Goal: Transaction & Acquisition: Subscribe to service/newsletter

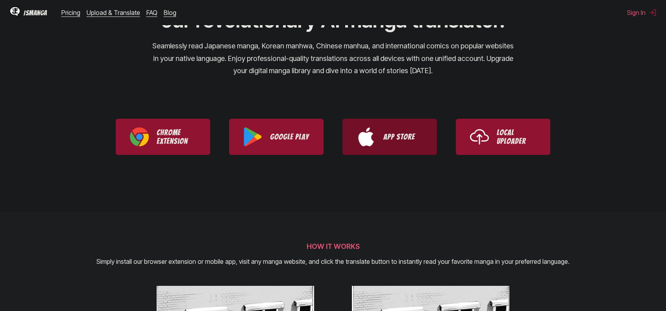
click at [371, 148] on link "App Store" at bounding box center [389, 137] width 94 height 36
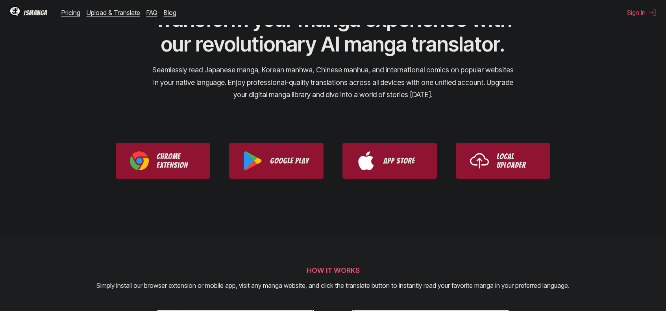
scroll to position [79, 0]
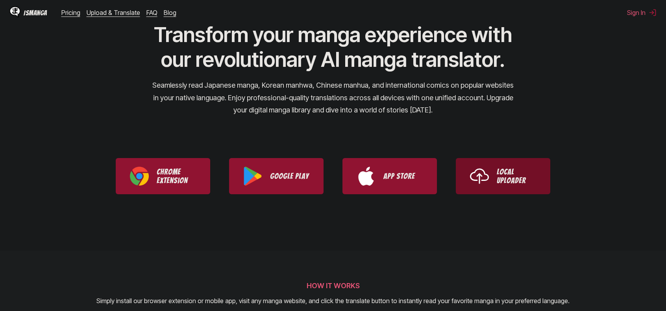
click at [519, 175] on p "Local Uploader" at bounding box center [516, 176] width 39 height 17
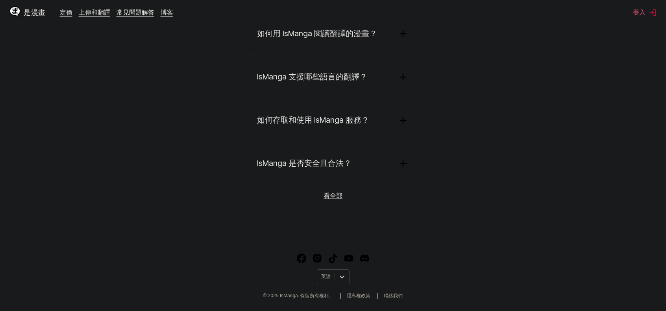
scroll to position [1386, 0]
click at [350, 167] on font "IsManga 是否安全且合法？" at bounding box center [304, 163] width 94 height 9
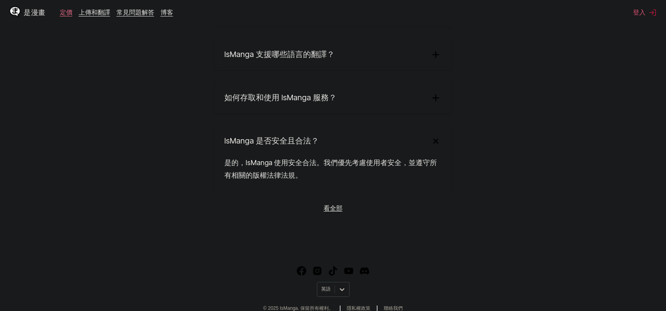
click at [71, 14] on font "定價" at bounding box center [66, 12] width 13 height 8
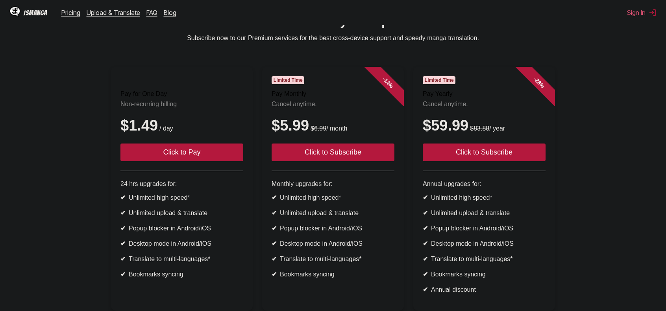
scroll to position [39, 0]
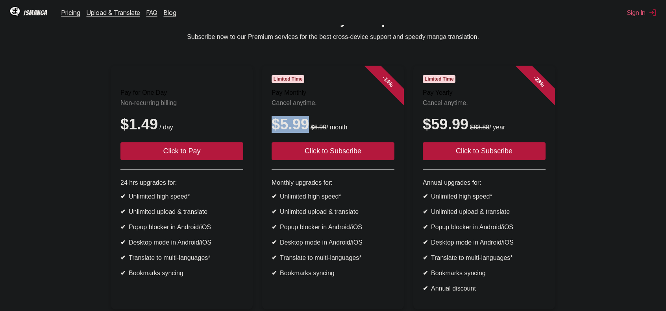
drag, startPoint x: 275, startPoint y: 131, endPoint x: 307, endPoint y: 132, distance: 32.3
click at [307, 132] on div "$5.99 $6.99 / month" at bounding box center [333, 124] width 123 height 17
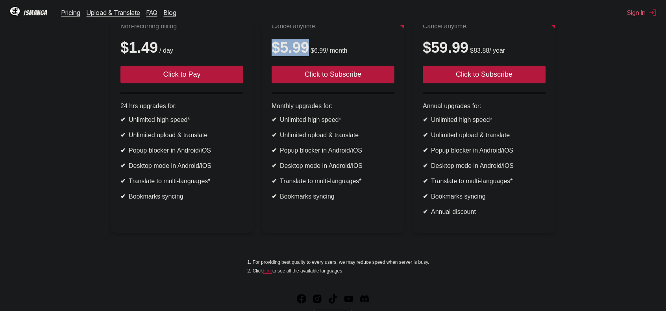
scroll to position [118, 0]
